Goal: Find specific page/section: Find specific page/section

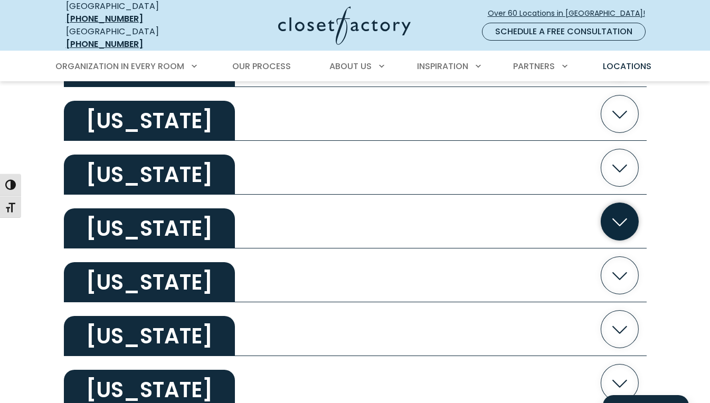
scroll to position [573, 0]
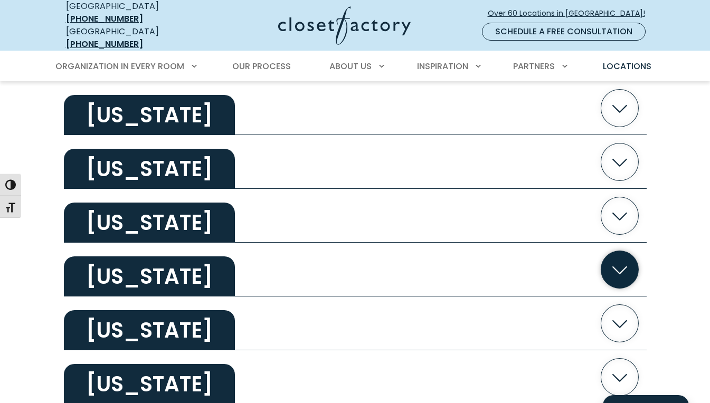
click at [235, 267] on h2 "[US_STATE]" at bounding box center [149, 276] width 171 height 40
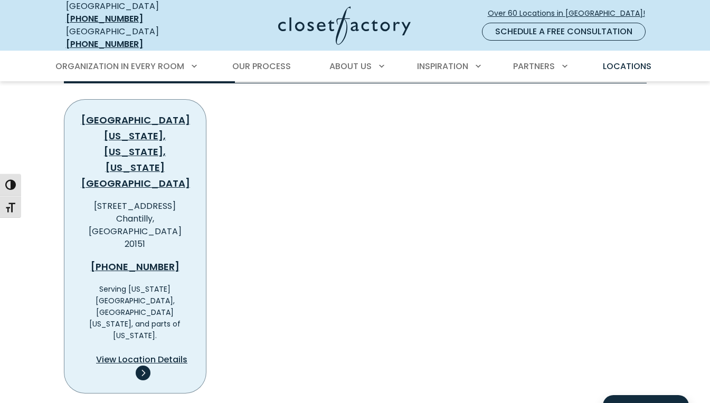
scroll to position [804, 0]
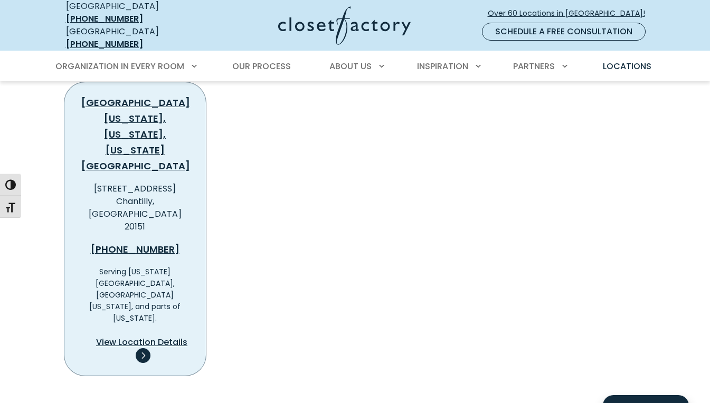
click at [140, 336] on span "View Location Details" at bounding box center [141, 342] width 91 height 13
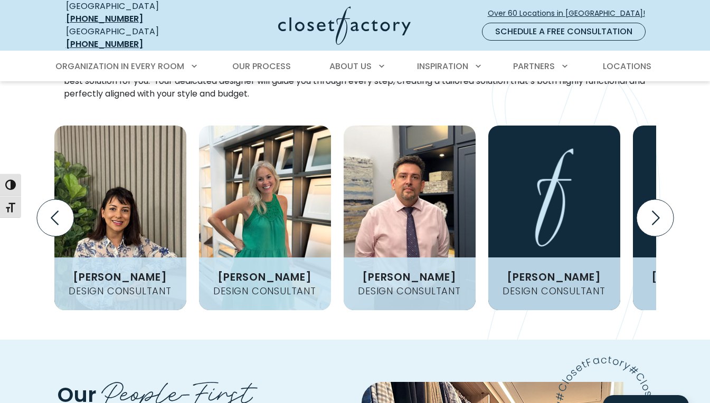
scroll to position [1341, 0]
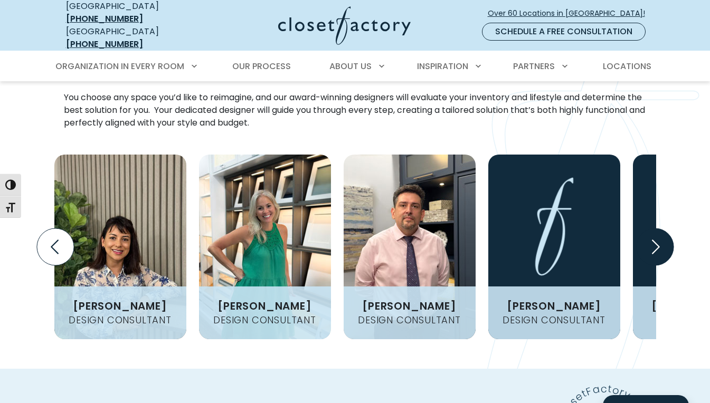
click at [650, 229] on icon "Next slide" at bounding box center [654, 247] width 37 height 37
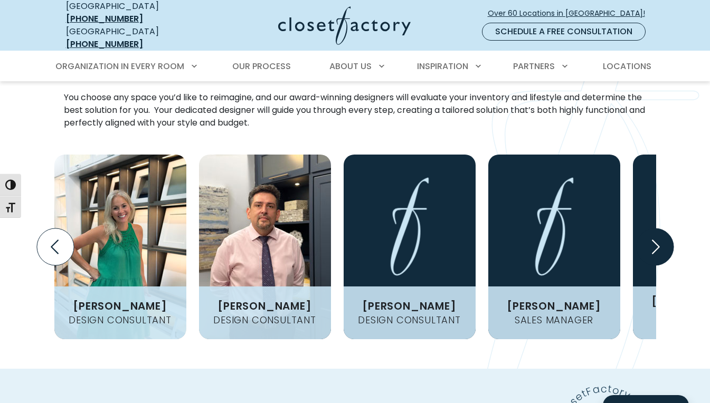
click at [663, 229] on icon "Next slide" at bounding box center [654, 247] width 37 height 37
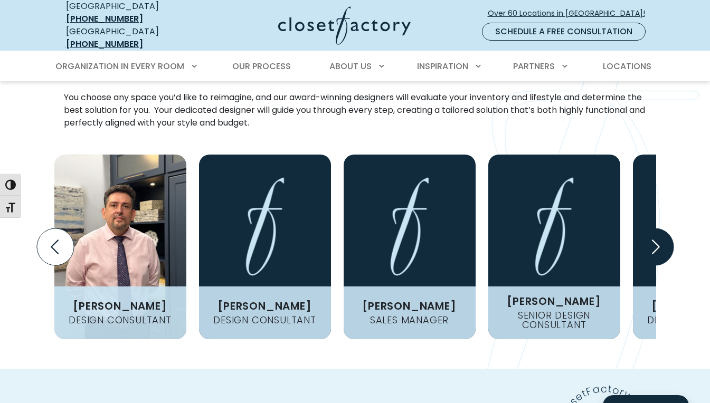
click at [663, 229] on icon "Next slide" at bounding box center [654, 247] width 37 height 37
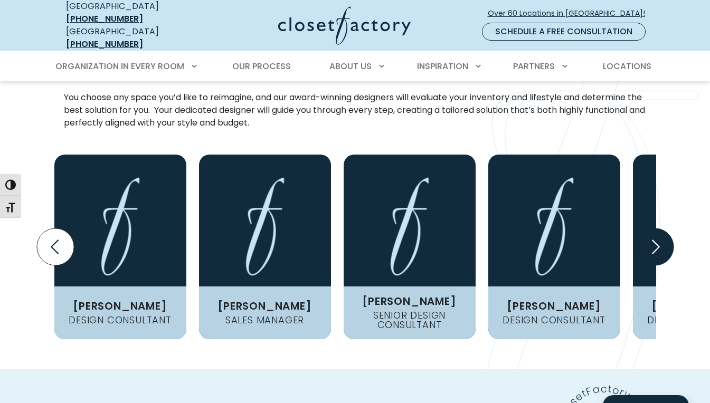
click at [663, 229] on icon "Next slide" at bounding box center [654, 247] width 37 height 37
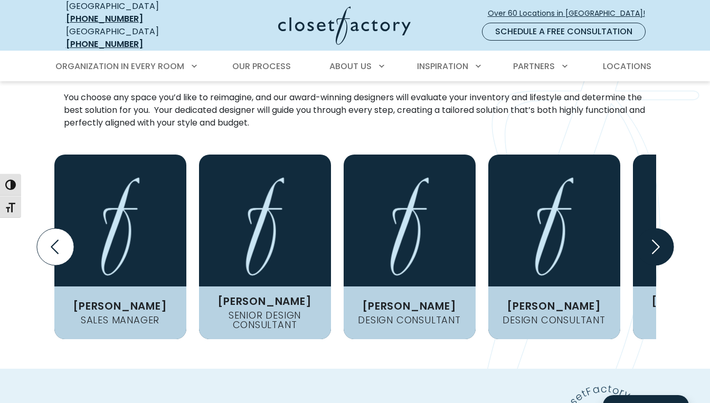
click at [663, 229] on icon "Next slide" at bounding box center [654, 247] width 37 height 37
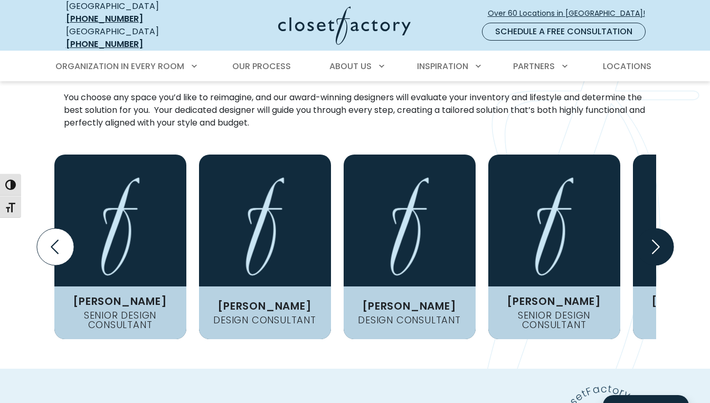
click at [663, 229] on icon "Next slide" at bounding box center [654, 247] width 37 height 37
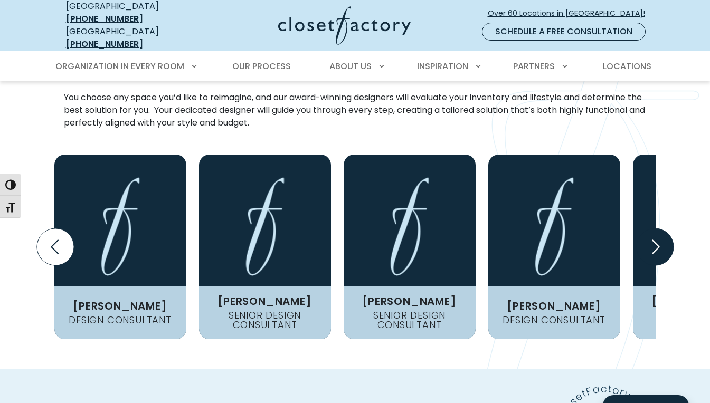
click at [663, 229] on icon "Next slide" at bounding box center [654, 247] width 37 height 37
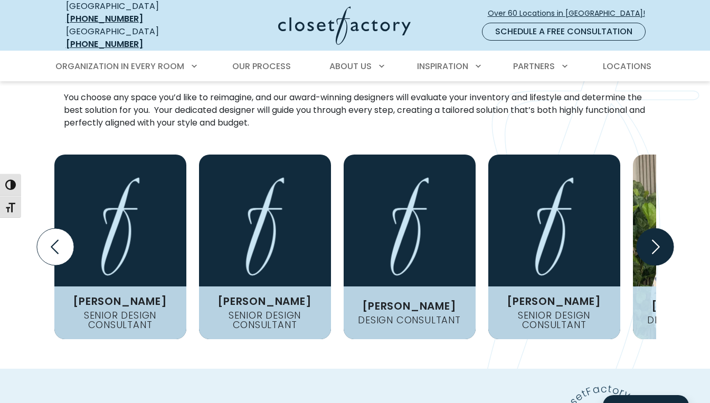
click at [663, 229] on icon "Next slide" at bounding box center [654, 247] width 37 height 37
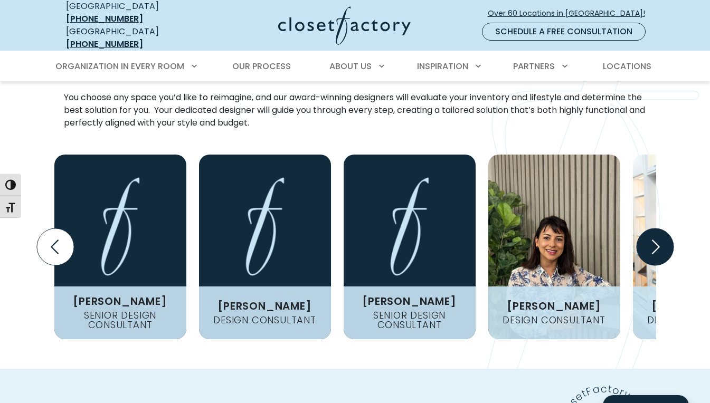
click at [663, 229] on icon "Next slide" at bounding box center [654, 247] width 37 height 37
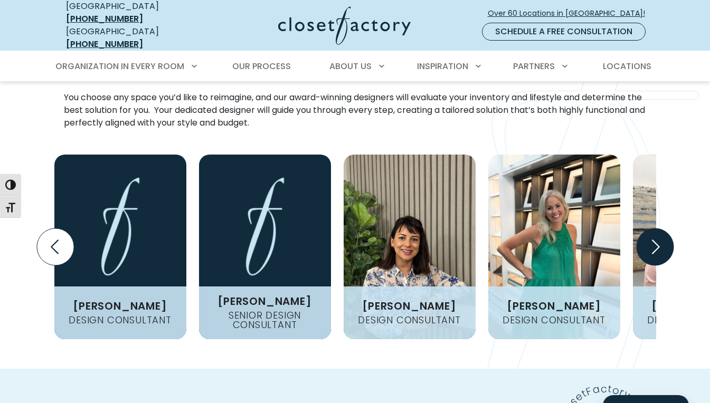
click at [663, 229] on icon "Next slide" at bounding box center [654, 247] width 37 height 37
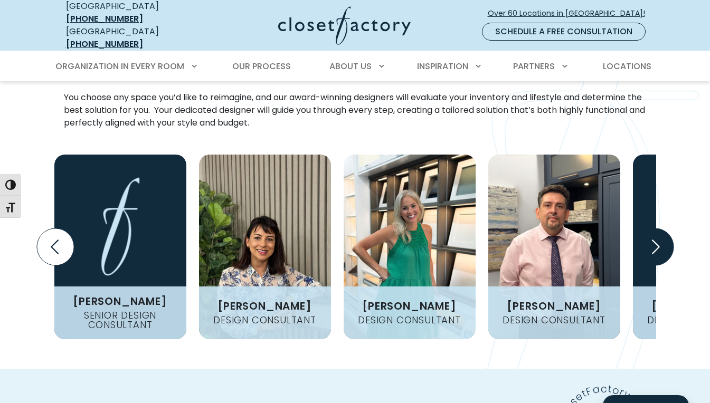
click at [663, 229] on icon "Next slide" at bounding box center [654, 247] width 37 height 37
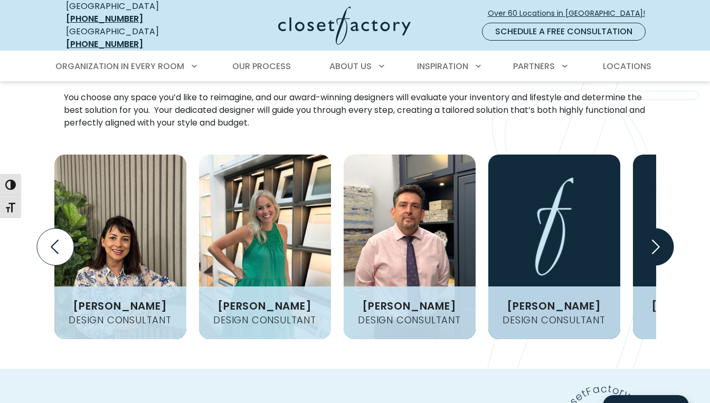
click at [663, 229] on icon "Next slide" at bounding box center [654, 247] width 37 height 37
